Goal: Transaction & Acquisition: Purchase product/service

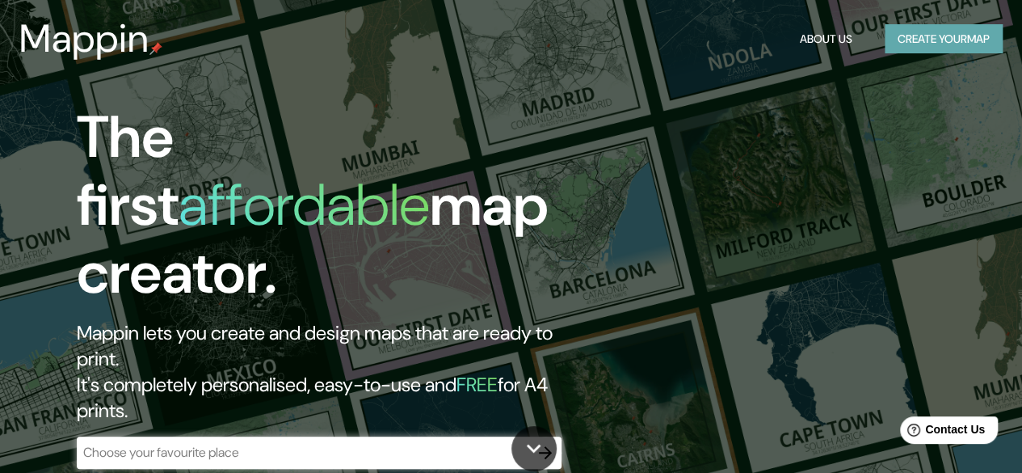
click at [936, 33] on button "Create your map" at bounding box center [944, 39] width 118 height 30
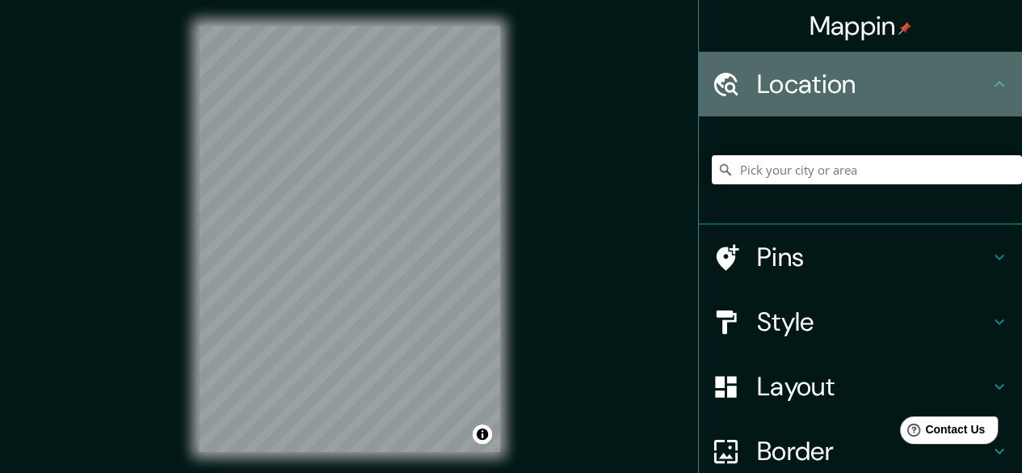
click at [927, 85] on h4 "Location" at bounding box center [873, 84] width 233 height 32
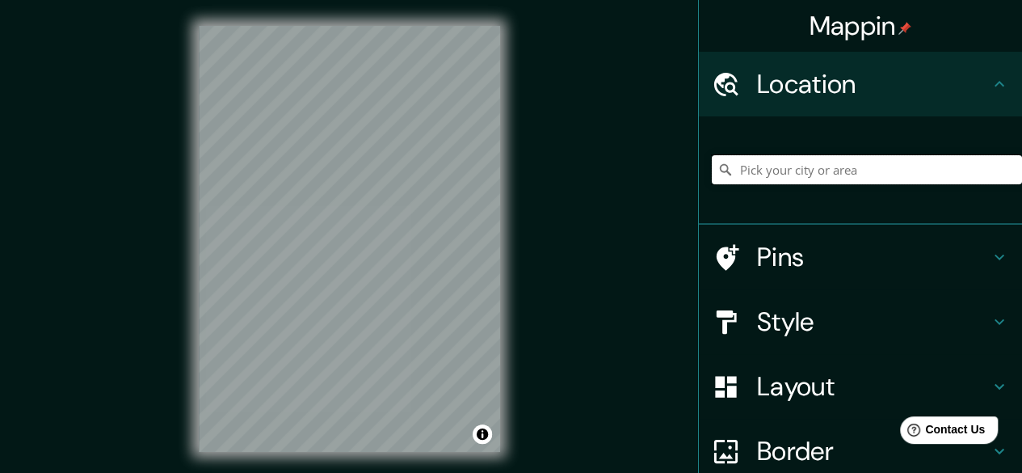
click at [827, 181] on input "Pick your city or area" at bounding box center [867, 169] width 310 height 29
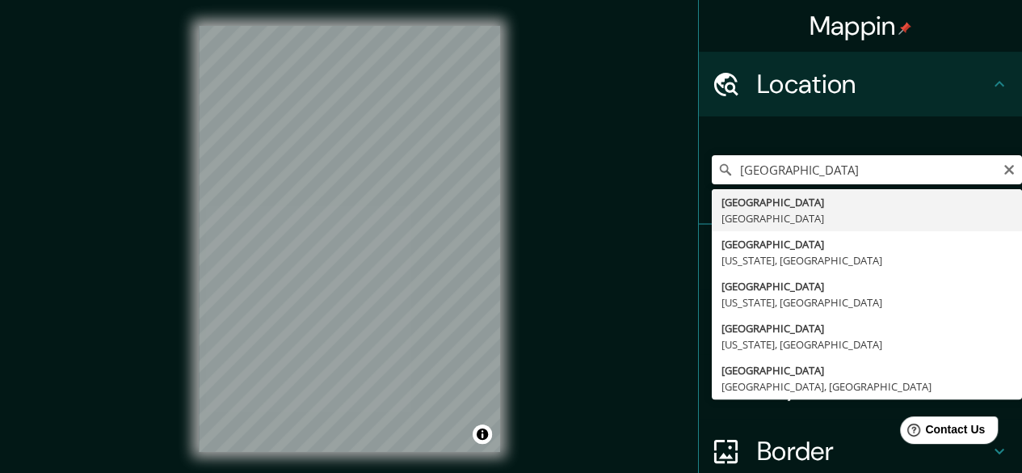
type input "París, Francia"
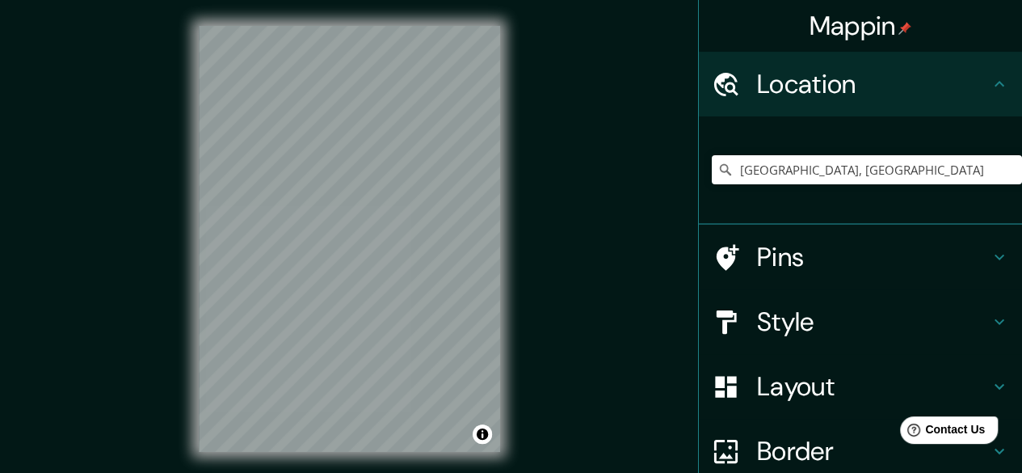
click at [769, 317] on h4 "Style" at bounding box center [873, 321] width 233 height 32
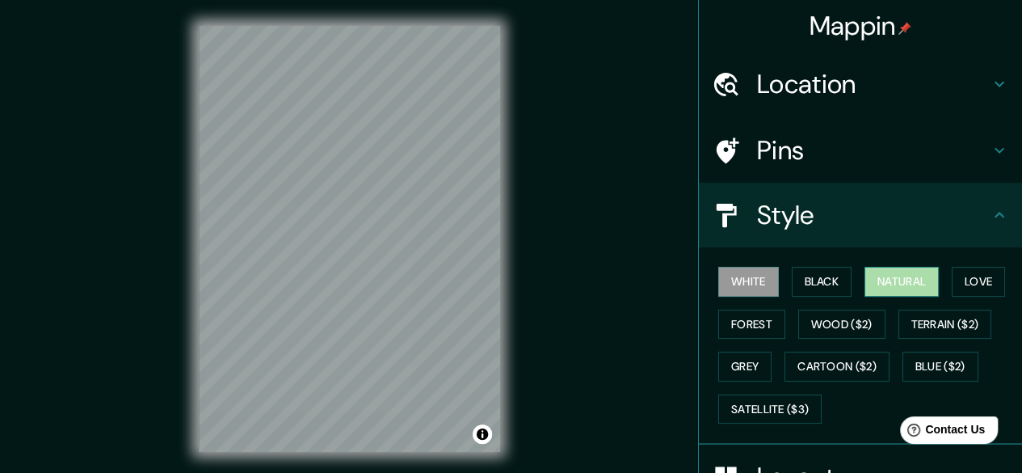
click at [898, 284] on button "Natural" at bounding box center [902, 282] width 74 height 30
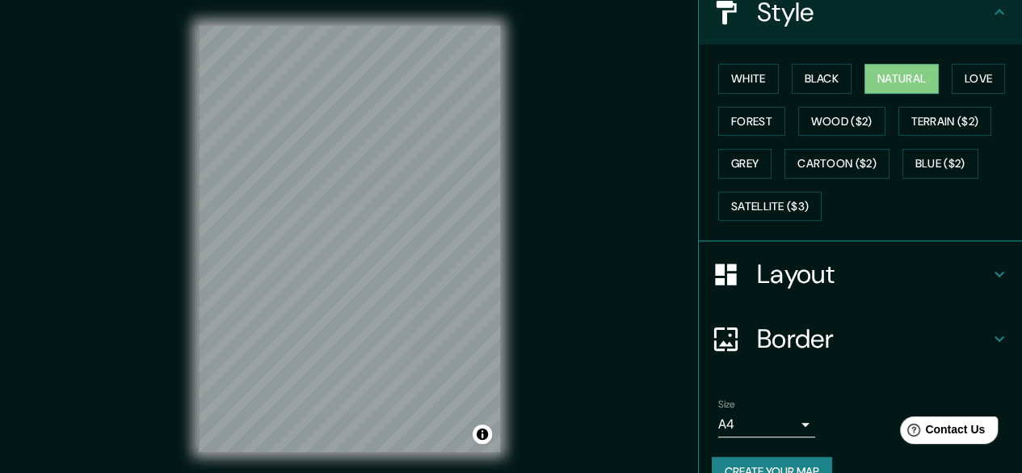
scroll to position [208, 0]
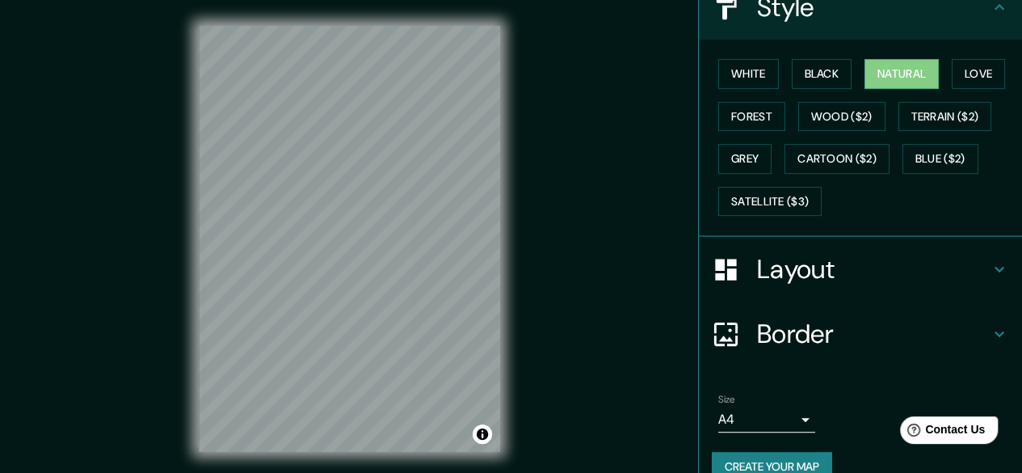
click at [800, 270] on h4 "Layout" at bounding box center [873, 269] width 233 height 32
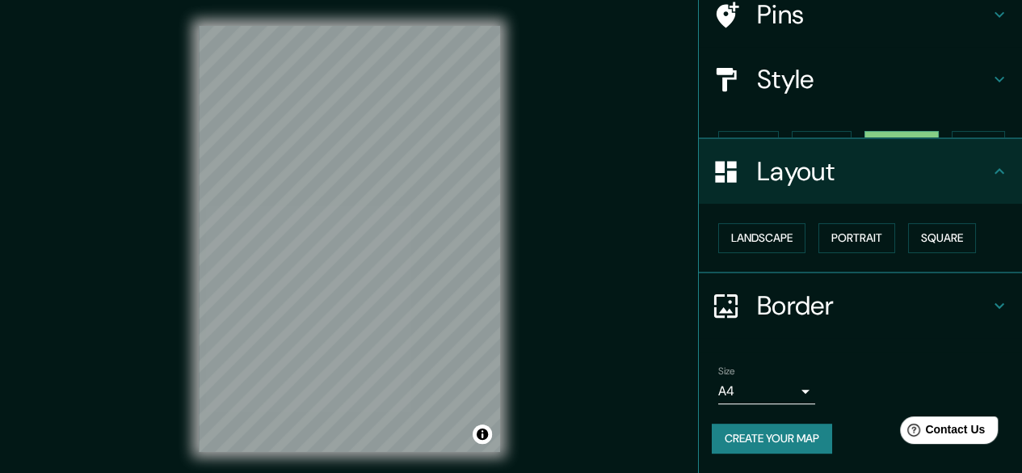
scroll to position [107, 0]
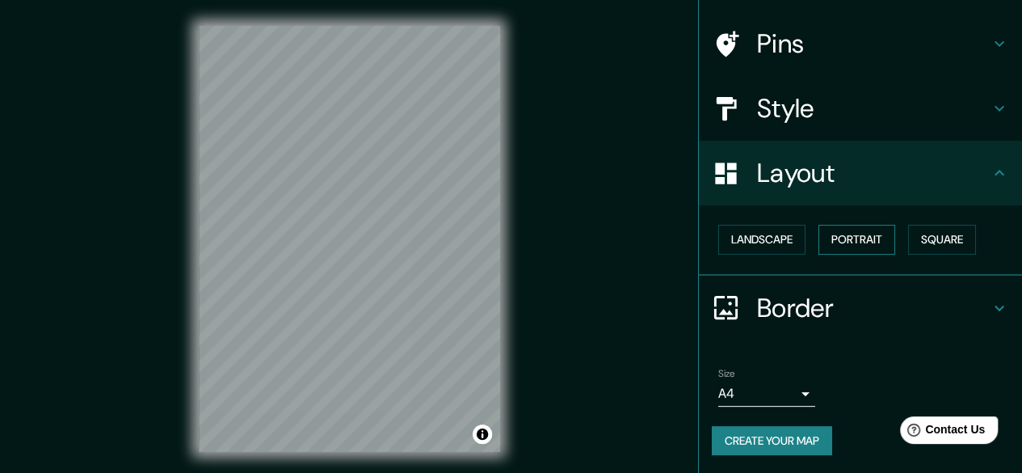
click at [873, 246] on button "Portrait" at bounding box center [856, 240] width 77 height 30
click at [764, 237] on button "Landscape" at bounding box center [761, 240] width 87 height 30
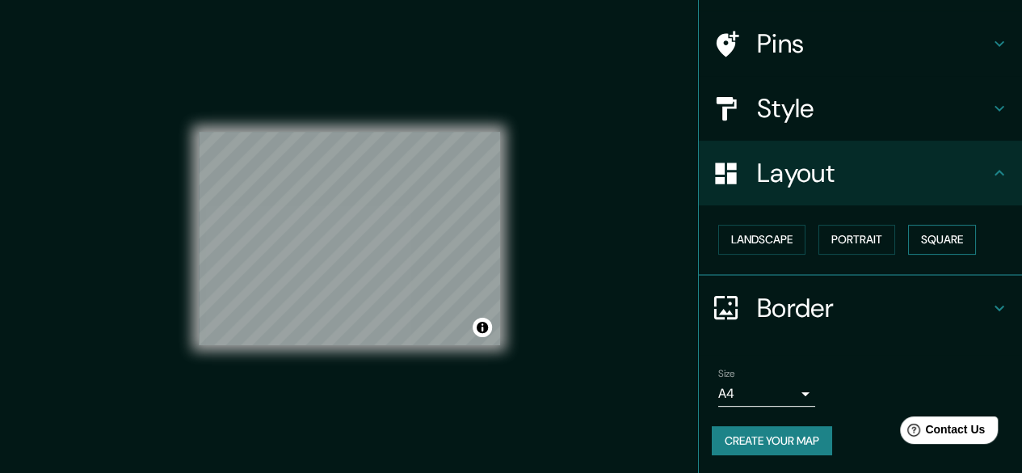
click at [926, 245] on button "Square" at bounding box center [942, 240] width 68 height 30
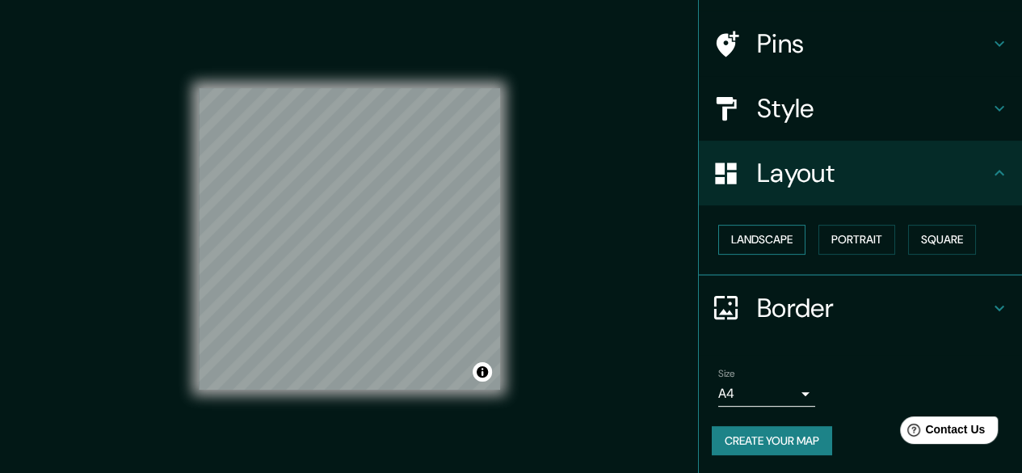
click at [755, 238] on button "Landscape" at bounding box center [761, 240] width 87 height 30
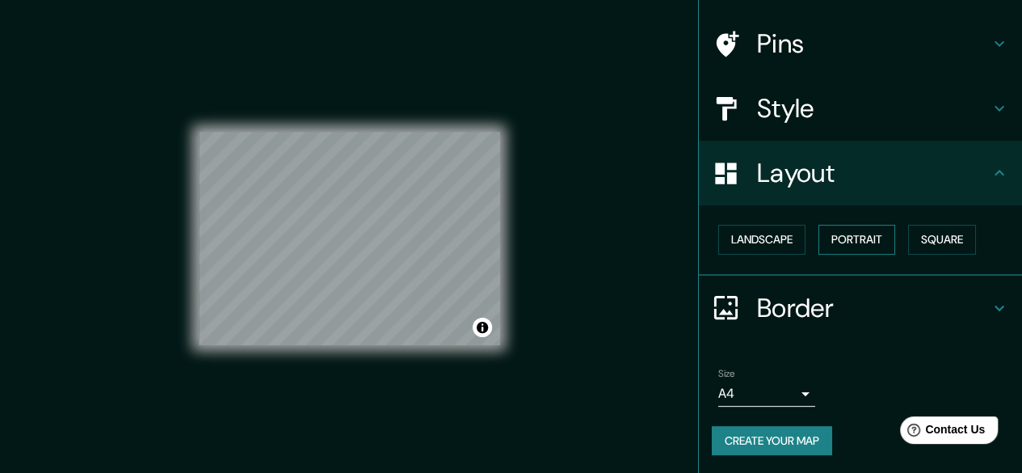
click at [834, 242] on button "Portrait" at bounding box center [856, 240] width 77 height 30
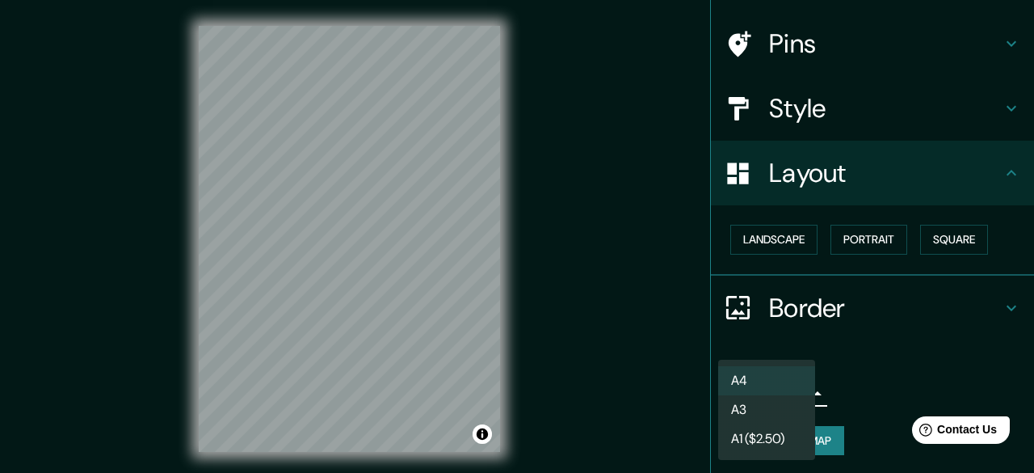
click at [756, 388] on body "Mappin Location París, Francia Pins Style Layout Landscape Portrait Square Bord…" at bounding box center [517, 236] width 1034 height 473
click at [791, 409] on li "A3" at bounding box center [766, 409] width 97 height 29
type input "a4"
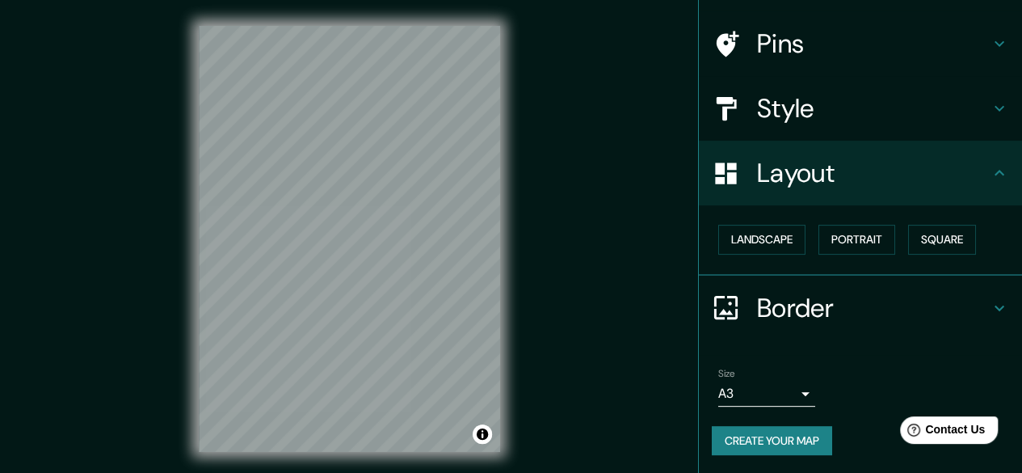
click at [600, 422] on div "Mappin Location París, Francia Pins Style Layout Landscape Portrait Square Bord…" at bounding box center [511, 251] width 1022 height 503
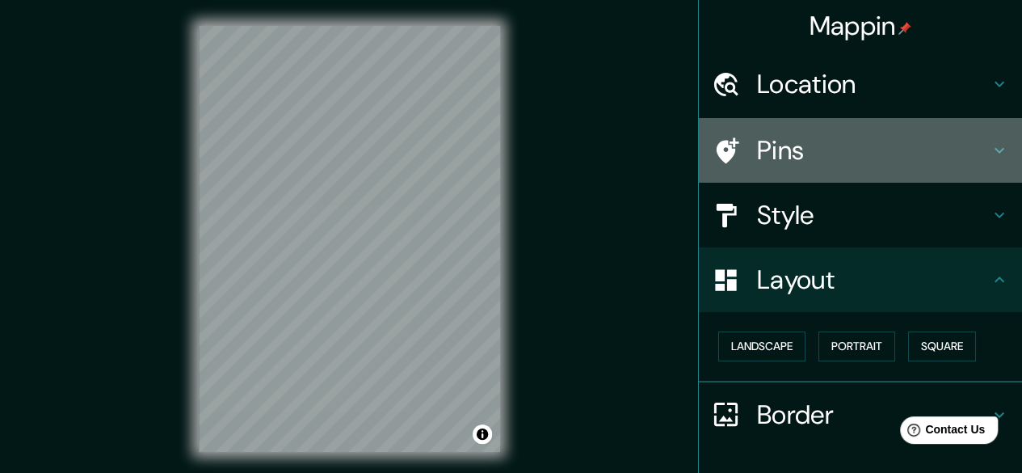
click at [839, 167] on div "Pins" at bounding box center [860, 150] width 323 height 65
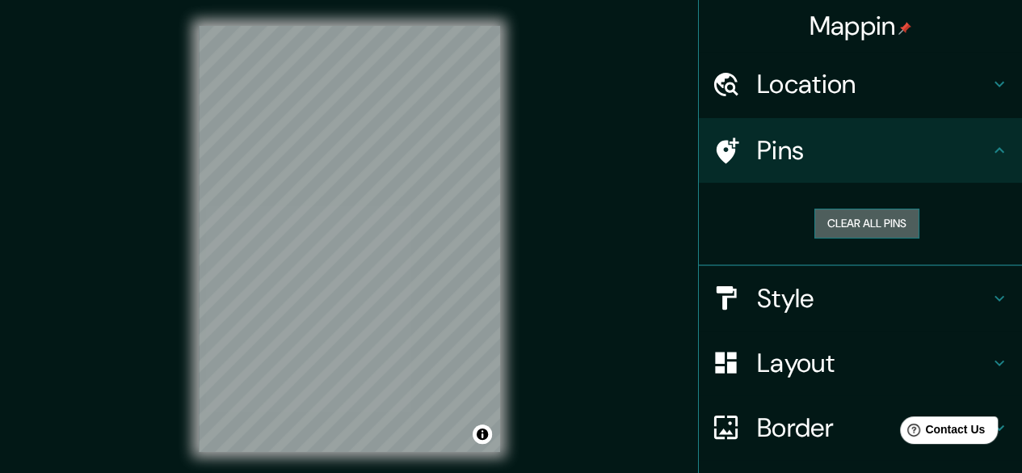
click at [861, 227] on button "Clear all pins" at bounding box center [866, 223] width 105 height 30
click at [908, 99] on h4 "Location" at bounding box center [873, 84] width 233 height 32
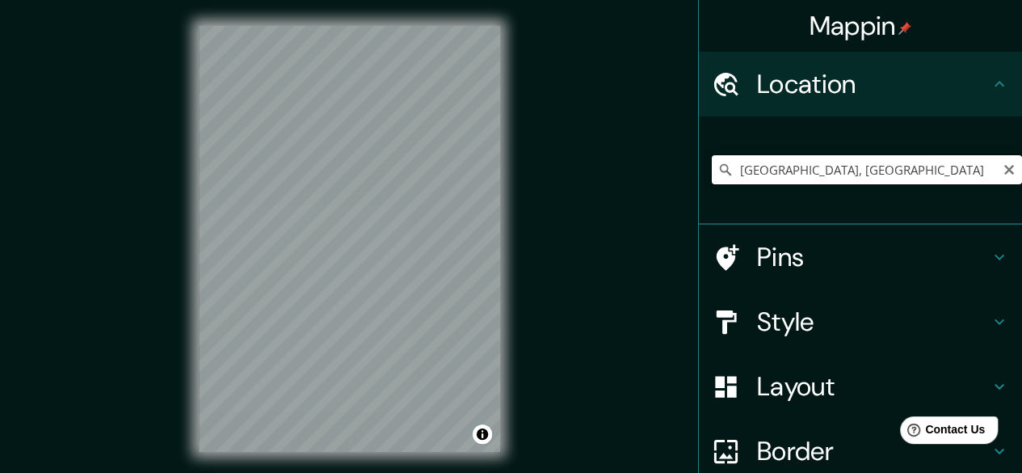
click at [827, 174] on input "París, Francia" at bounding box center [867, 169] width 310 height 29
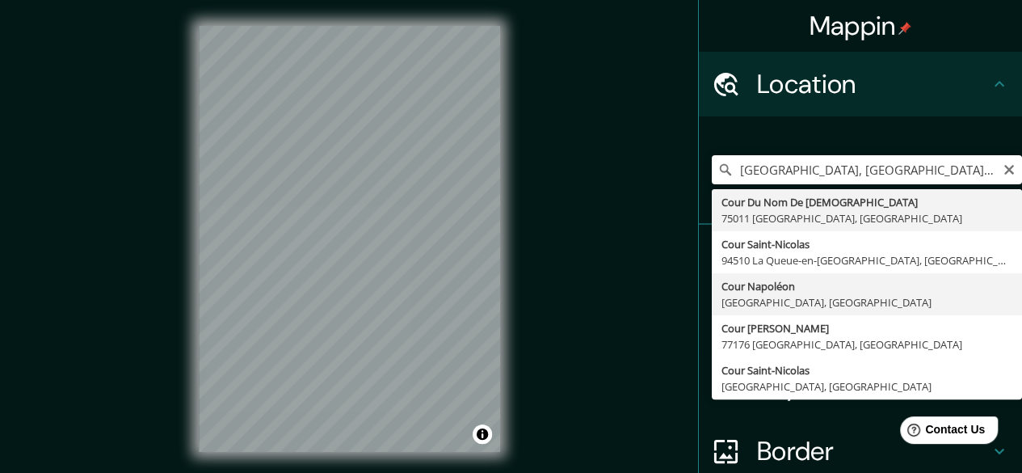
type input "Cour Napoléon, 78210 Saint-Cyr-l'École, Francia"
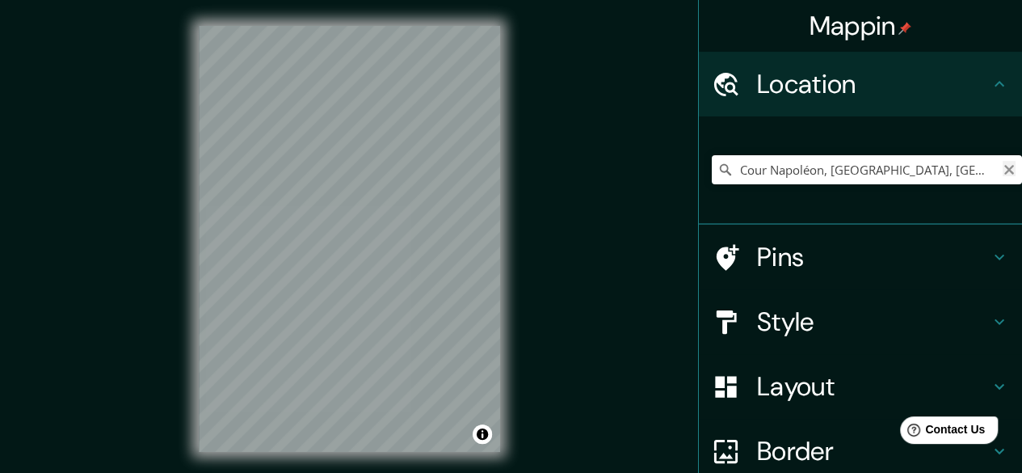
click at [1003, 174] on icon "Clear" at bounding box center [1009, 169] width 13 height 13
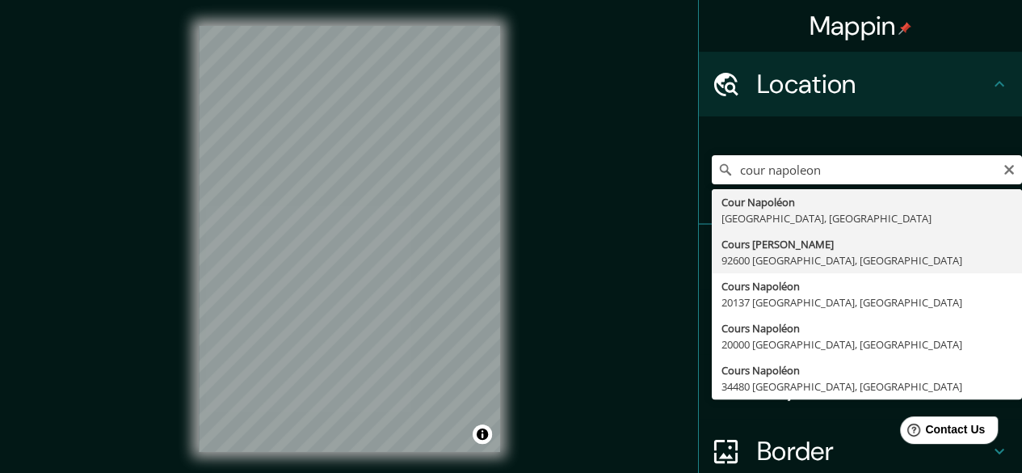
type input "Cours Napoléon Bonaparte, 92600 Asnières-sur-Seine, Francia"
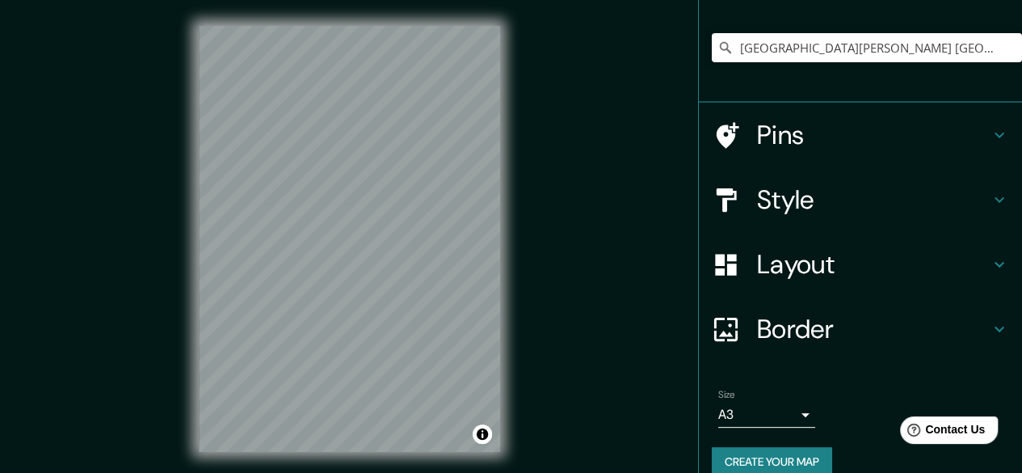
scroll to position [145, 0]
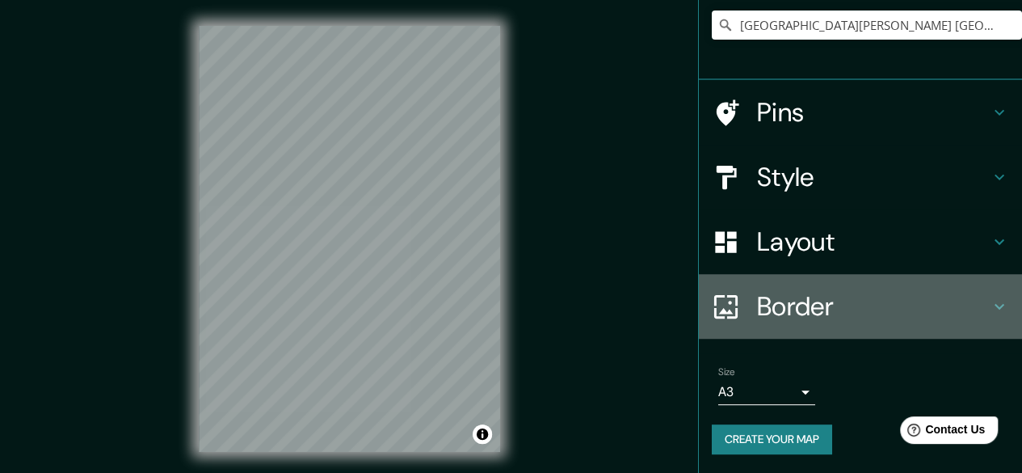
click at [878, 303] on h4 "Border" at bounding box center [873, 306] width 233 height 32
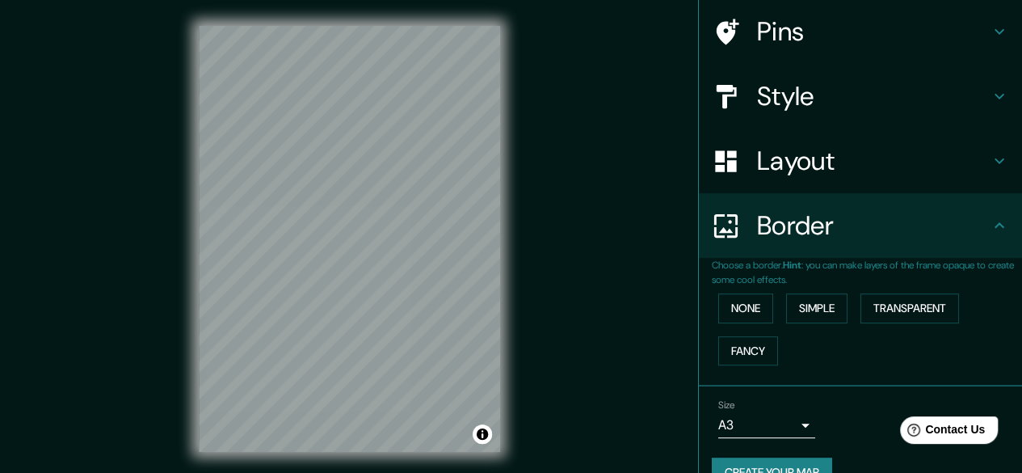
click at [802, 188] on div "Layout" at bounding box center [860, 160] width 323 height 65
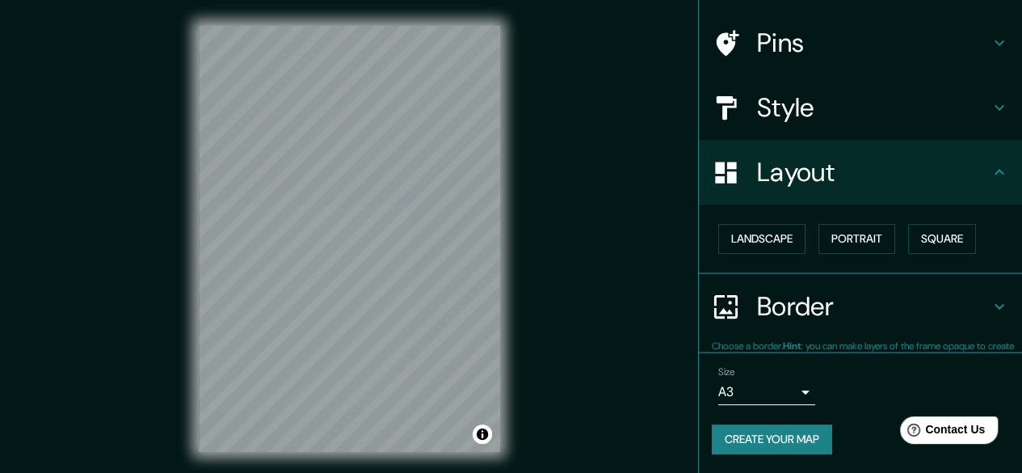
scroll to position [107, 0]
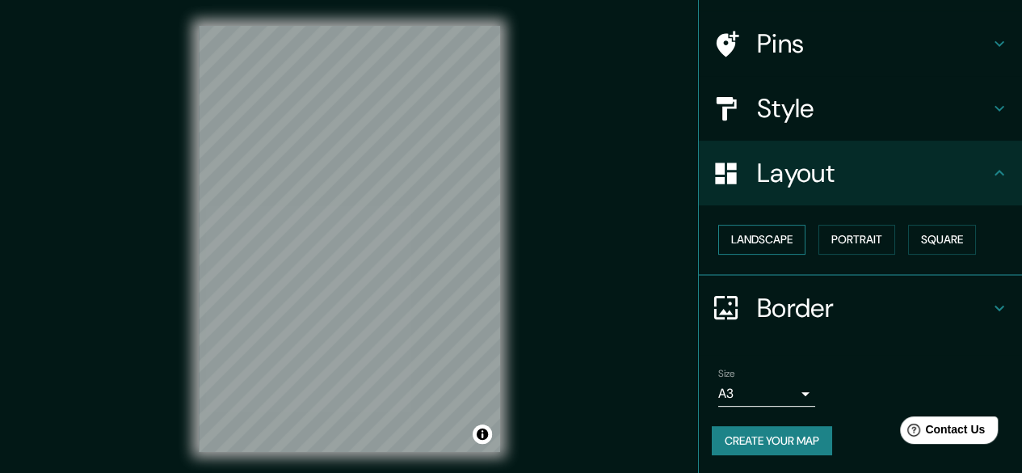
click at [763, 242] on button "Landscape" at bounding box center [761, 240] width 87 height 30
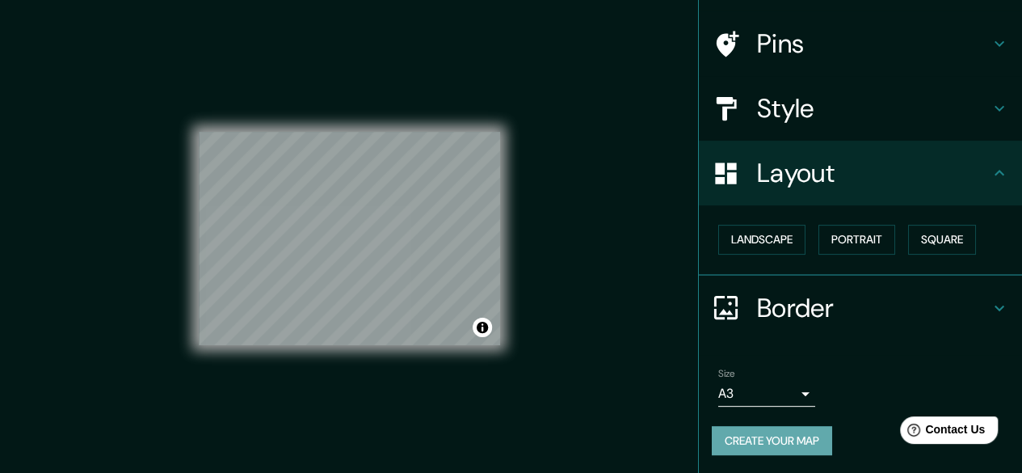
click at [747, 431] on button "Create your map" at bounding box center [772, 441] width 120 height 30
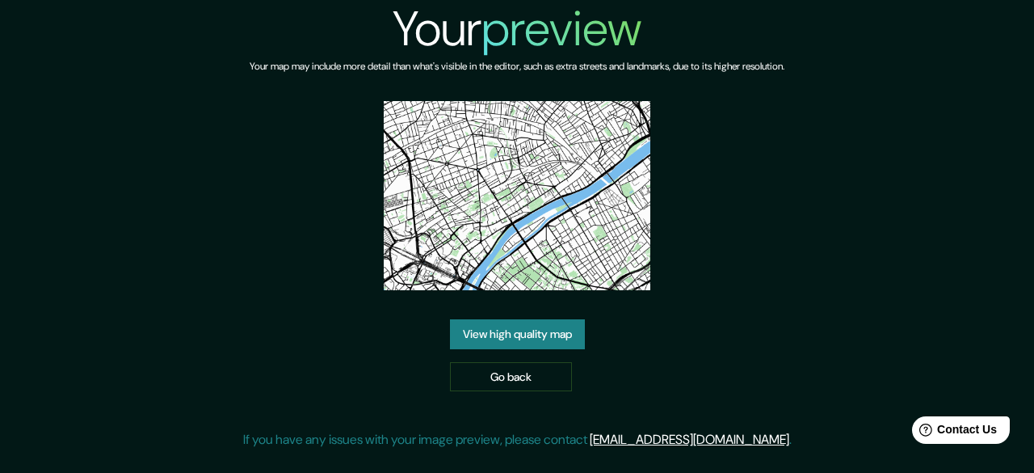
click at [507, 339] on link "View high quality map" at bounding box center [517, 334] width 135 height 30
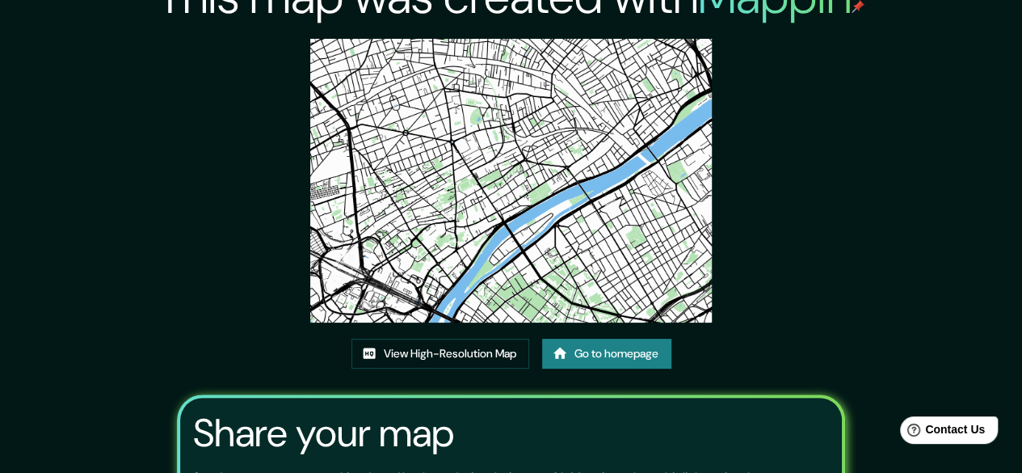
scroll to position [31, 0]
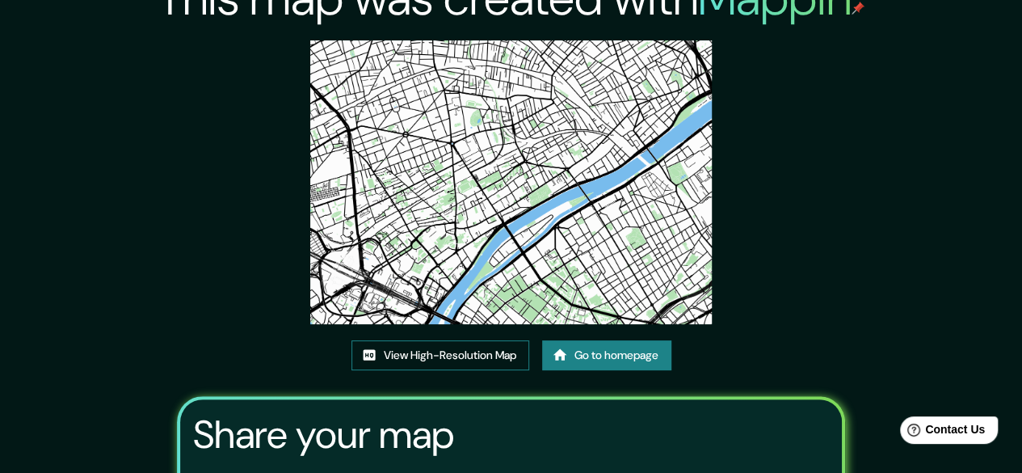
click at [477, 349] on link "View High-Resolution Map" at bounding box center [440, 355] width 178 height 30
